Goal: Navigation & Orientation: Find specific page/section

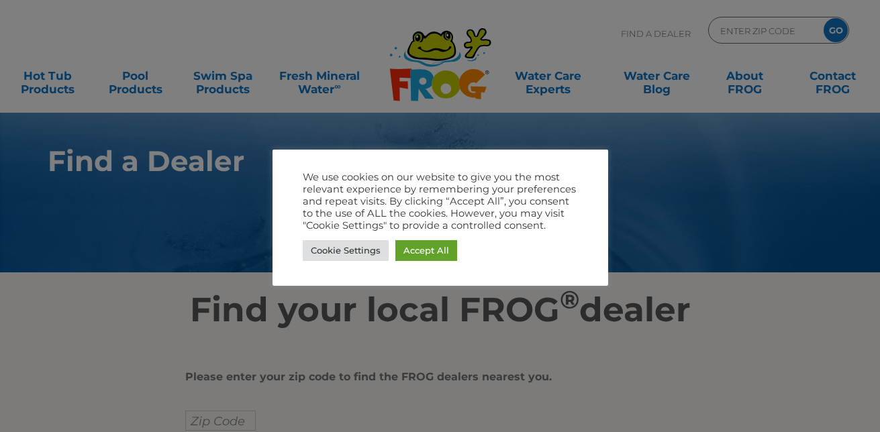
drag, startPoint x: 0, startPoint y: 0, endPoint x: 462, endPoint y: 173, distance: 493.1
click at [473, 162] on div "We use cookies on our website to give you the most relevant experience by remem…" at bounding box center [441, 218] width 336 height 136
click at [427, 248] on link "Accept All" at bounding box center [426, 250] width 62 height 21
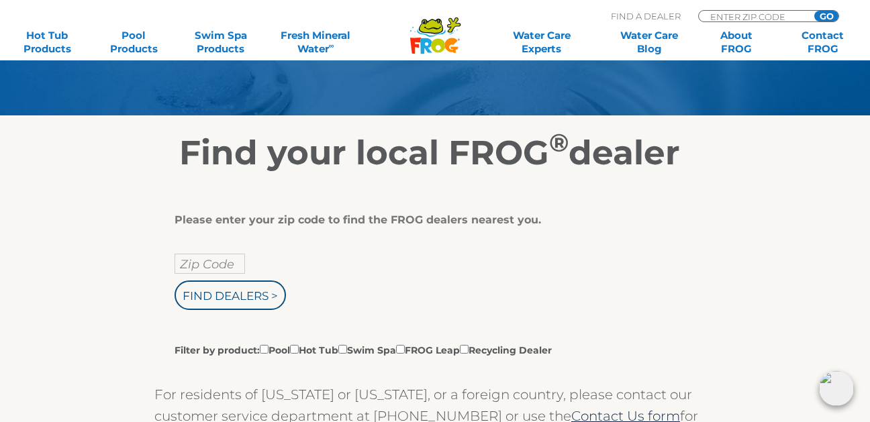
scroll to position [161, 5]
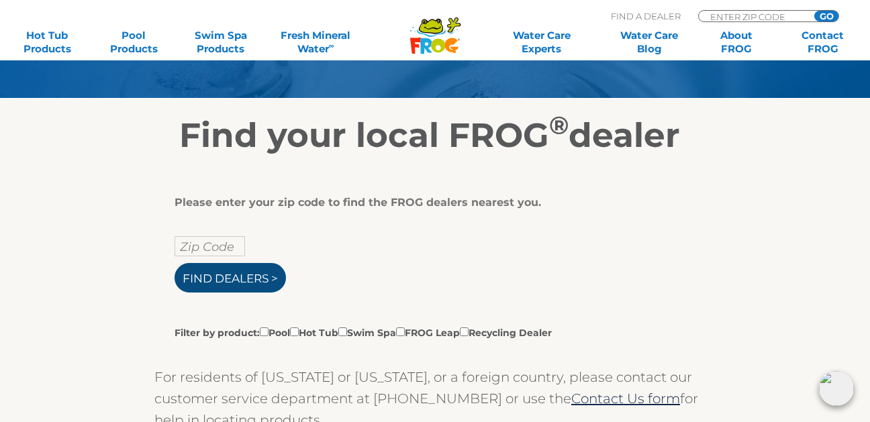
click at [205, 293] on input "Find Dealers >" at bounding box center [230, 278] width 111 height 30
type input "ENTER ZIP CODE"
click at [198, 256] on input "text" at bounding box center [210, 246] width 70 height 20
type input "03053"
click at [209, 293] on input "Find Dealers >" at bounding box center [230, 278] width 111 height 30
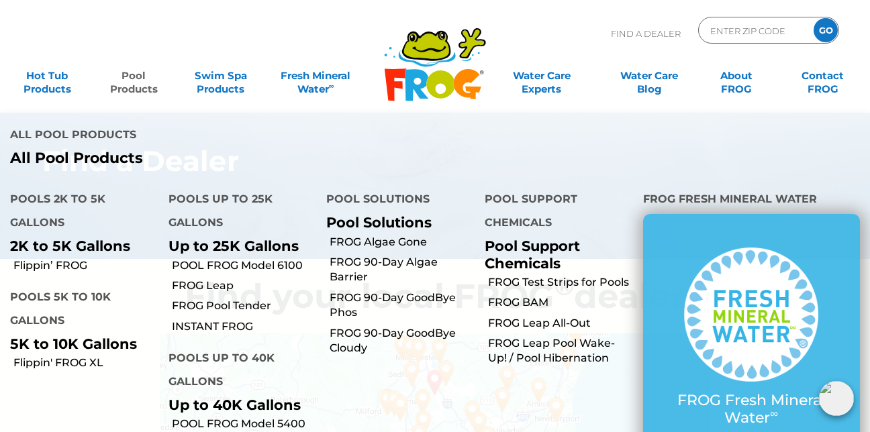
click at [136, 82] on link "Pool Products" at bounding box center [133, 75] width 67 height 27
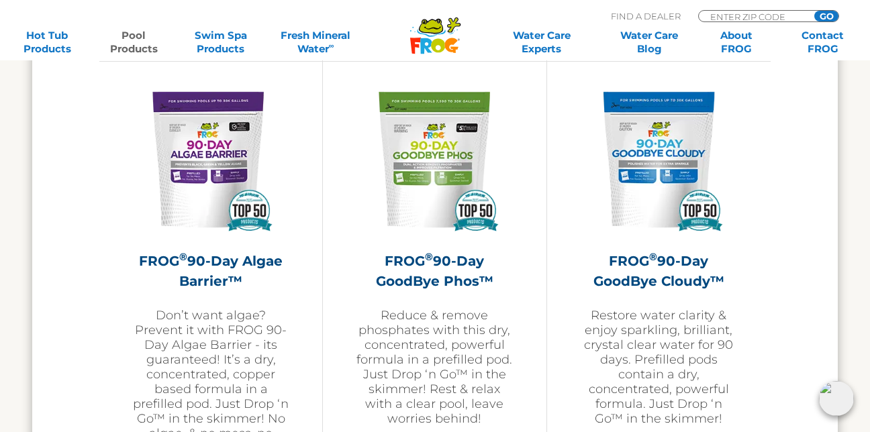
scroll to position [4189, 0]
